Goal: Transaction & Acquisition: Purchase product/service

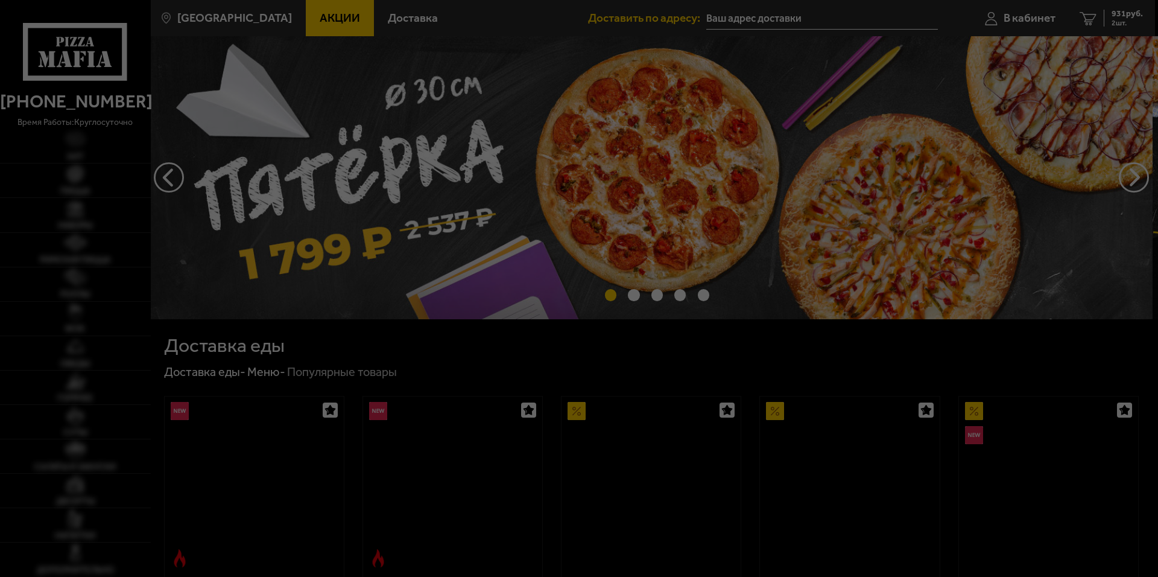
type input "[STREET_ADDRESS]"
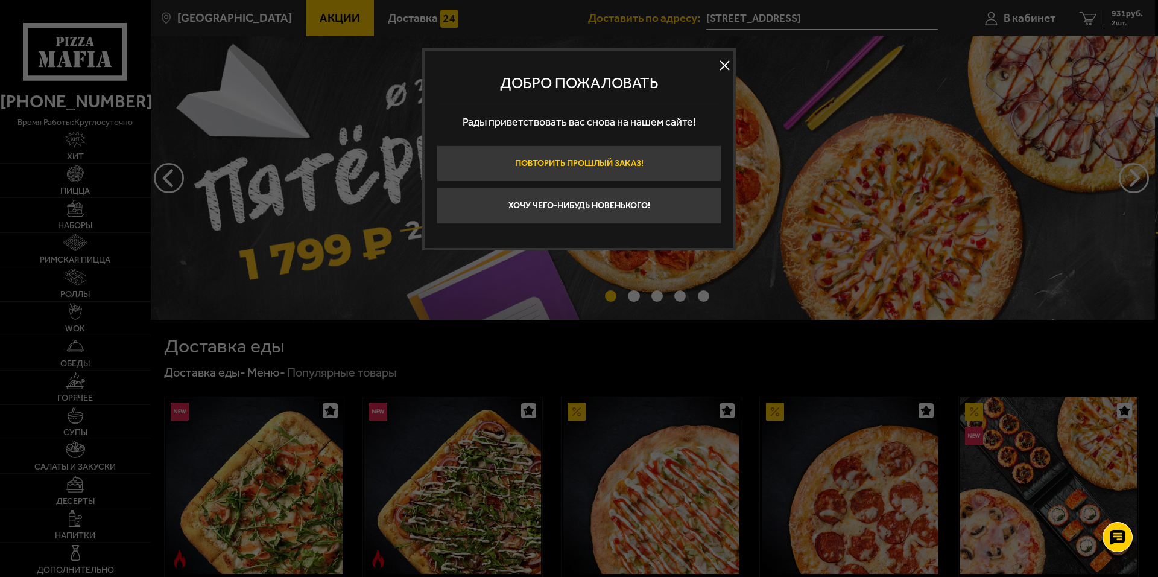
click at [520, 180] on button "Повторить прошлый заказ!" at bounding box center [579, 163] width 285 height 36
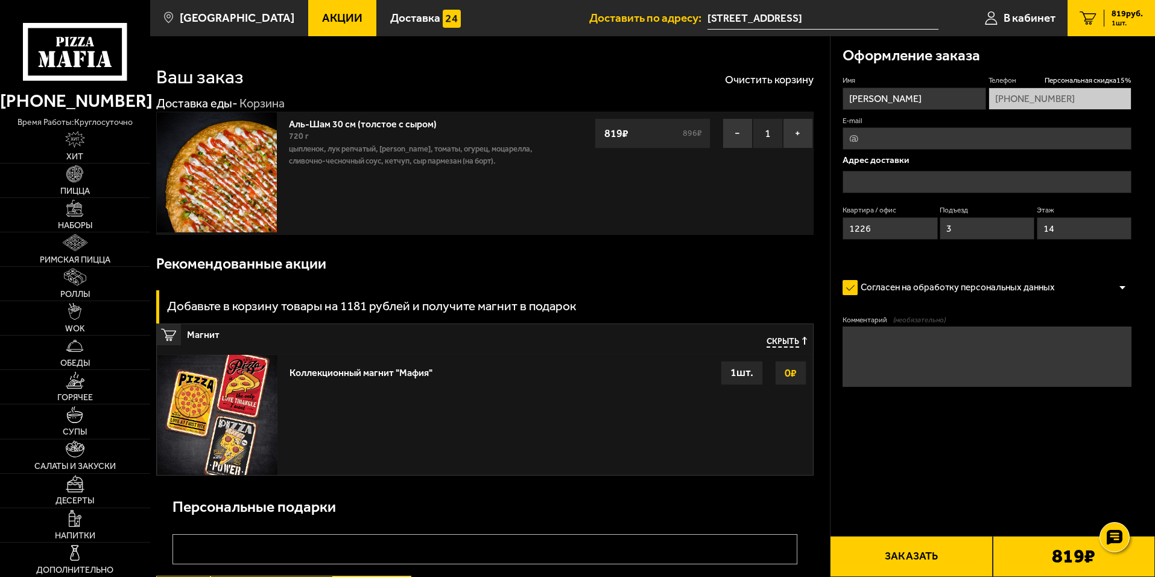
type input "[STREET_ADDRESS]"
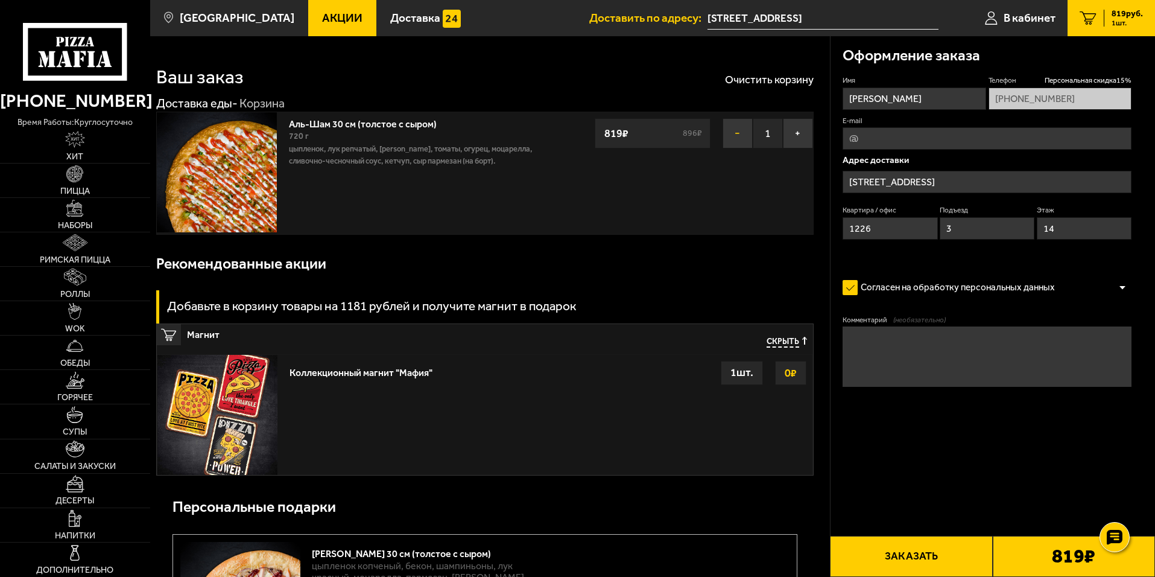
click at [741, 134] on button "−" at bounding box center [737, 133] width 30 height 30
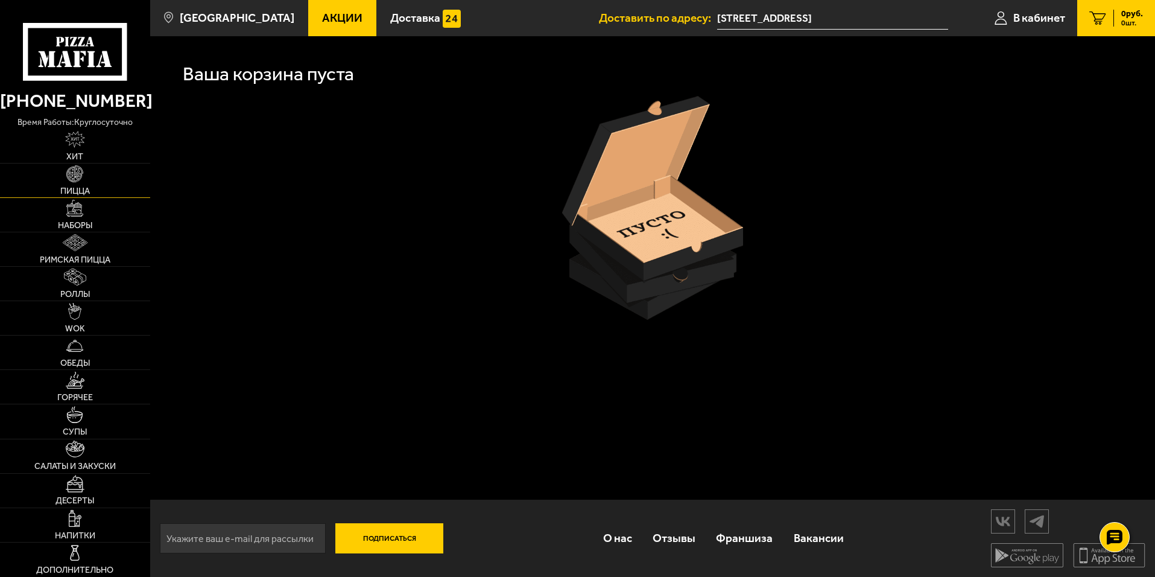
click at [89, 178] on link "Пицца" at bounding box center [75, 180] width 150 height 34
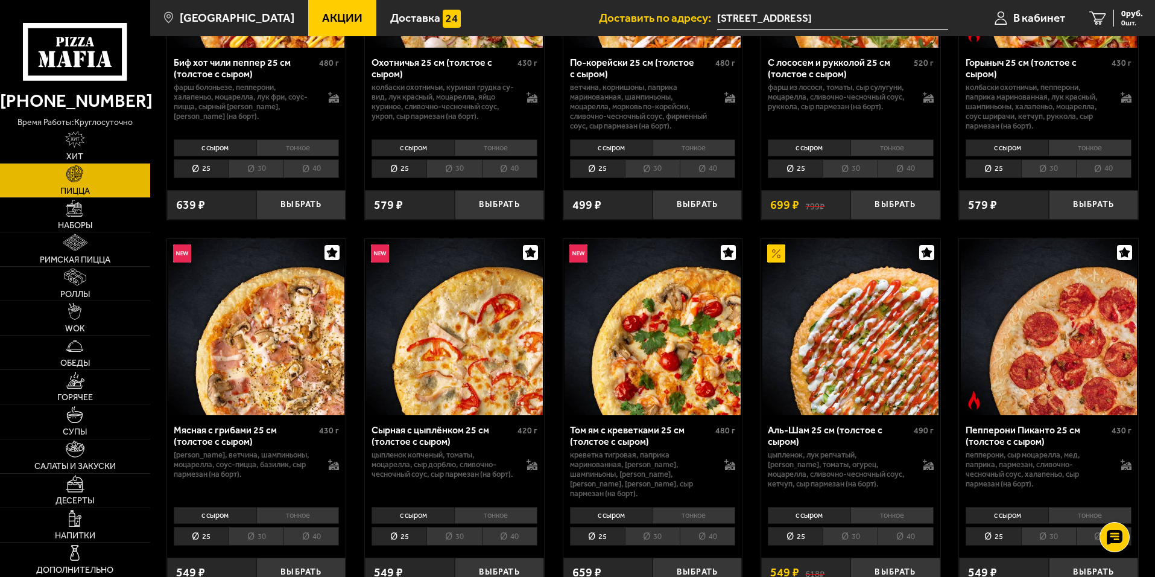
scroll to position [241, 0]
click at [879, 563] on button "Выбрать" at bounding box center [894, 573] width 89 height 30
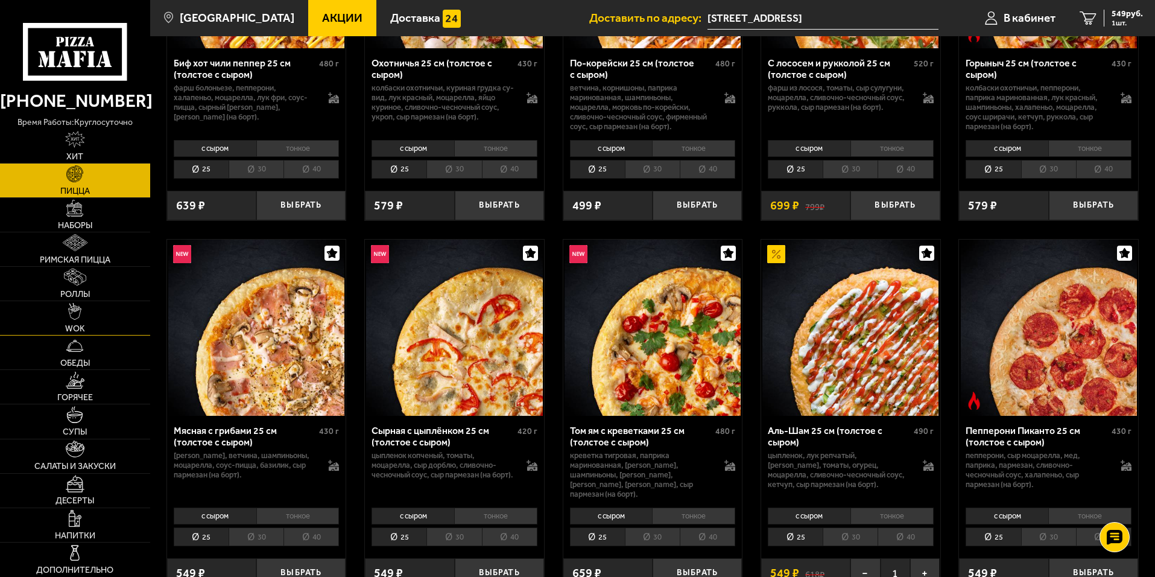
click at [77, 310] on img at bounding box center [74, 311] width 13 height 17
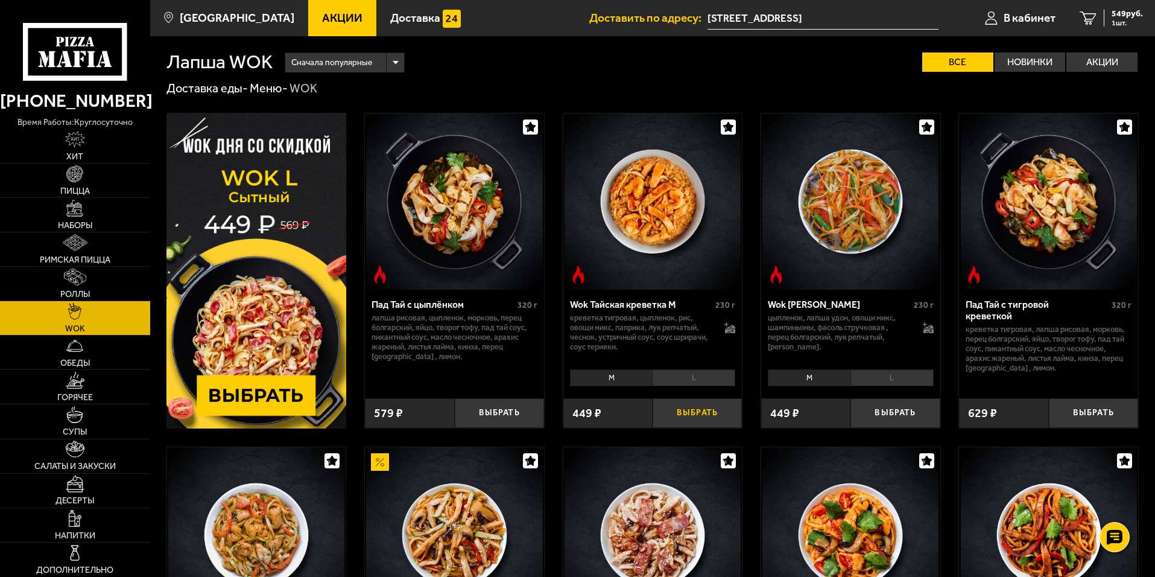
click at [701, 418] on button "Выбрать" at bounding box center [696, 413] width 89 height 30
click at [1123, 24] on span "2 шт." at bounding box center [1126, 22] width 31 height 7
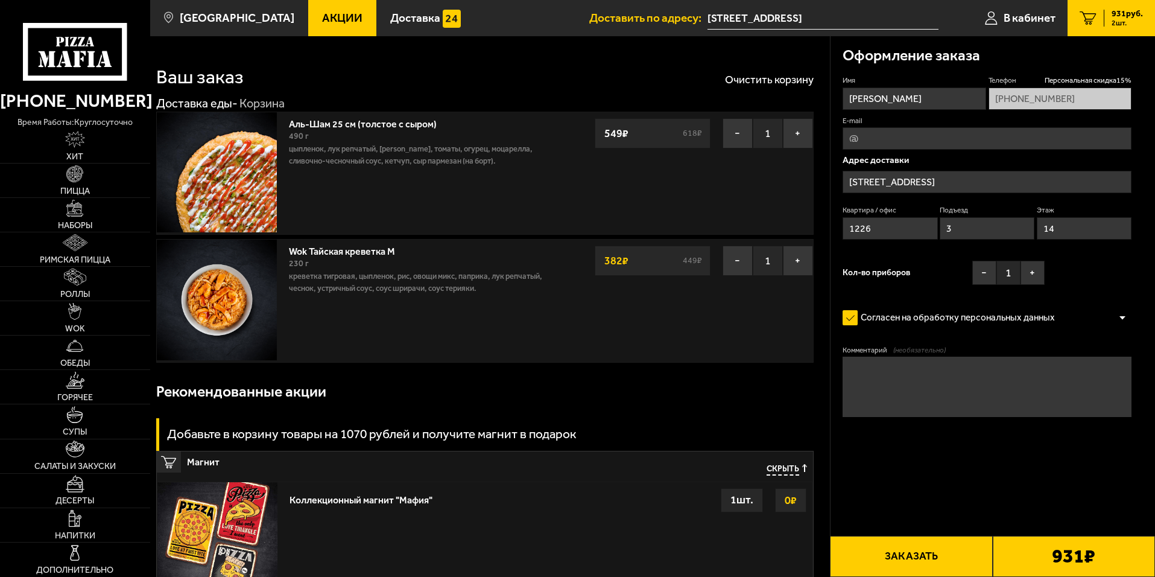
click at [936, 565] on button "Заказать" at bounding box center [911, 555] width 162 height 41
